Goal: Transaction & Acquisition: Purchase product/service

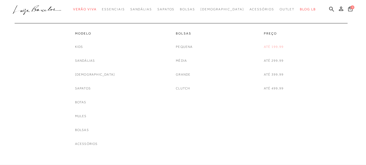
click at [271, 49] on link "Até 199,99" at bounding box center [274, 47] width 20 height 6
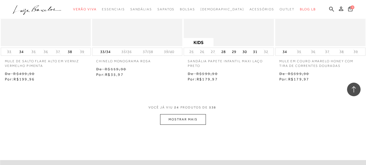
scroll to position [1024, 0]
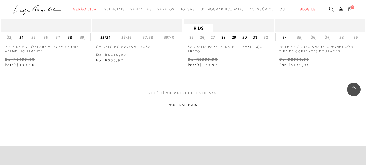
click at [191, 105] on button "MOSTRAR MAIS" at bounding box center [183, 105] width 46 height 11
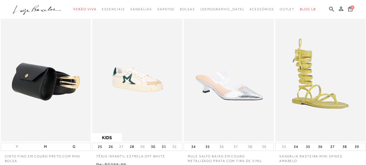
scroll to position [0, 0]
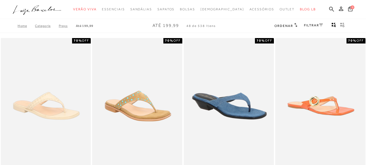
click at [318, 26] on link "FILTRAR" at bounding box center [313, 25] width 19 height 4
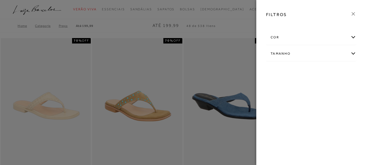
click at [306, 53] on div "Tamanho" at bounding box center [312, 53] width 90 height 14
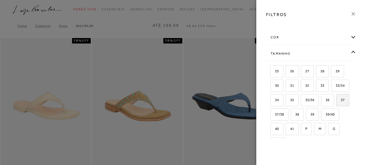
click at [337, 102] on span "37" at bounding box center [341, 100] width 8 height 4
click at [336, 103] on input "37" at bounding box center [338, 100] width 5 height 5
checkbox input "true"
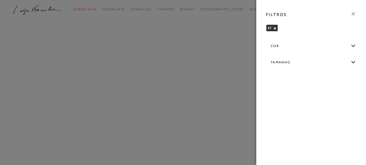
click at [353, 13] on icon at bounding box center [353, 13] width 3 height 3
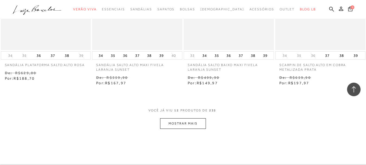
scroll to position [489, 0]
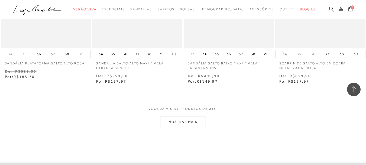
click at [183, 123] on button "MOSTRAR MAIS" at bounding box center [183, 121] width 46 height 11
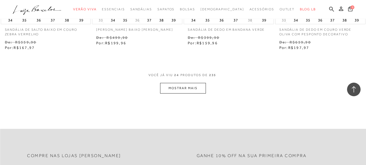
scroll to position [1039, 0]
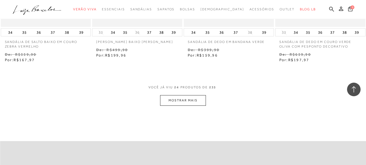
click at [183, 102] on button "MOSTRAR MAIS" at bounding box center [183, 100] width 46 height 11
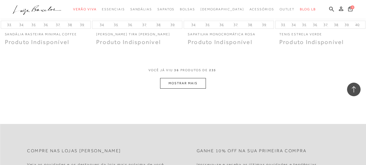
scroll to position [1536, 0]
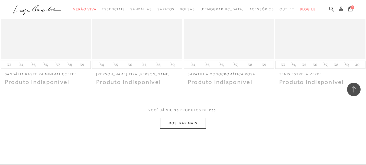
click at [187, 128] on button "MOSTRAR MAIS" at bounding box center [183, 123] width 46 height 11
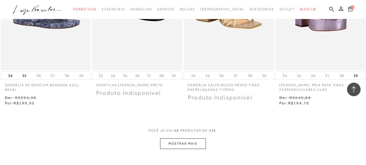
scroll to position [2045, 0]
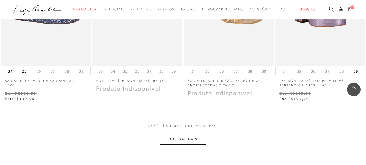
click at [197, 140] on button "MOSTRAR MAIS" at bounding box center [183, 139] width 46 height 11
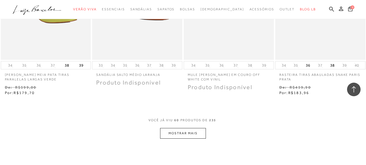
scroll to position [2591, 0]
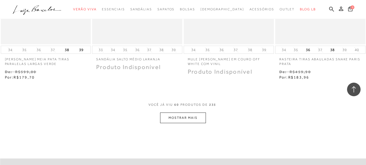
click at [181, 117] on button "MOSTRAR MAIS" at bounding box center [183, 117] width 46 height 11
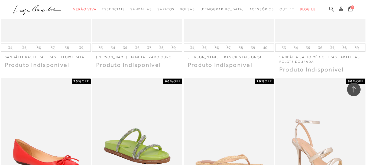
scroll to position [3085, 0]
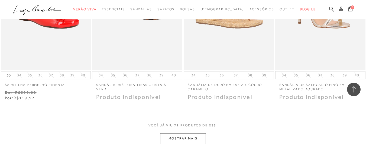
click at [190, 141] on button "MOSTRAR MAIS" at bounding box center [183, 138] width 46 height 11
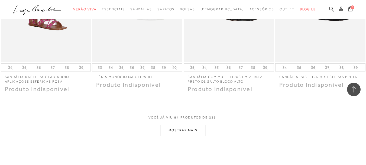
scroll to position [3615, 0]
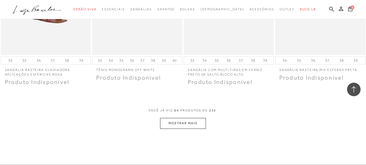
click at [223, 128] on div "VOCê JÁ VIU 84 PRODUTOS DE 235 MOSTRAR MAIS" at bounding box center [183, 118] width 366 height 21
click at [196, 123] on button "MOSTRAR MAIS" at bounding box center [183, 123] width 46 height 11
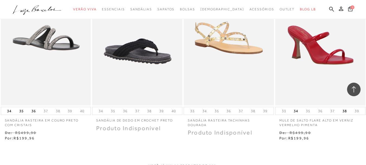
scroll to position [4168, 0]
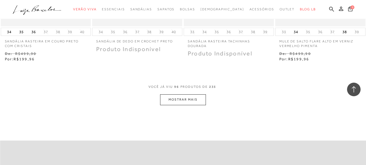
click at [199, 100] on button "MOSTRAR MAIS" at bounding box center [183, 99] width 46 height 11
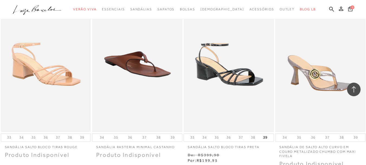
scroll to position [4715, 0]
